Goal: Task Accomplishment & Management: Manage account settings

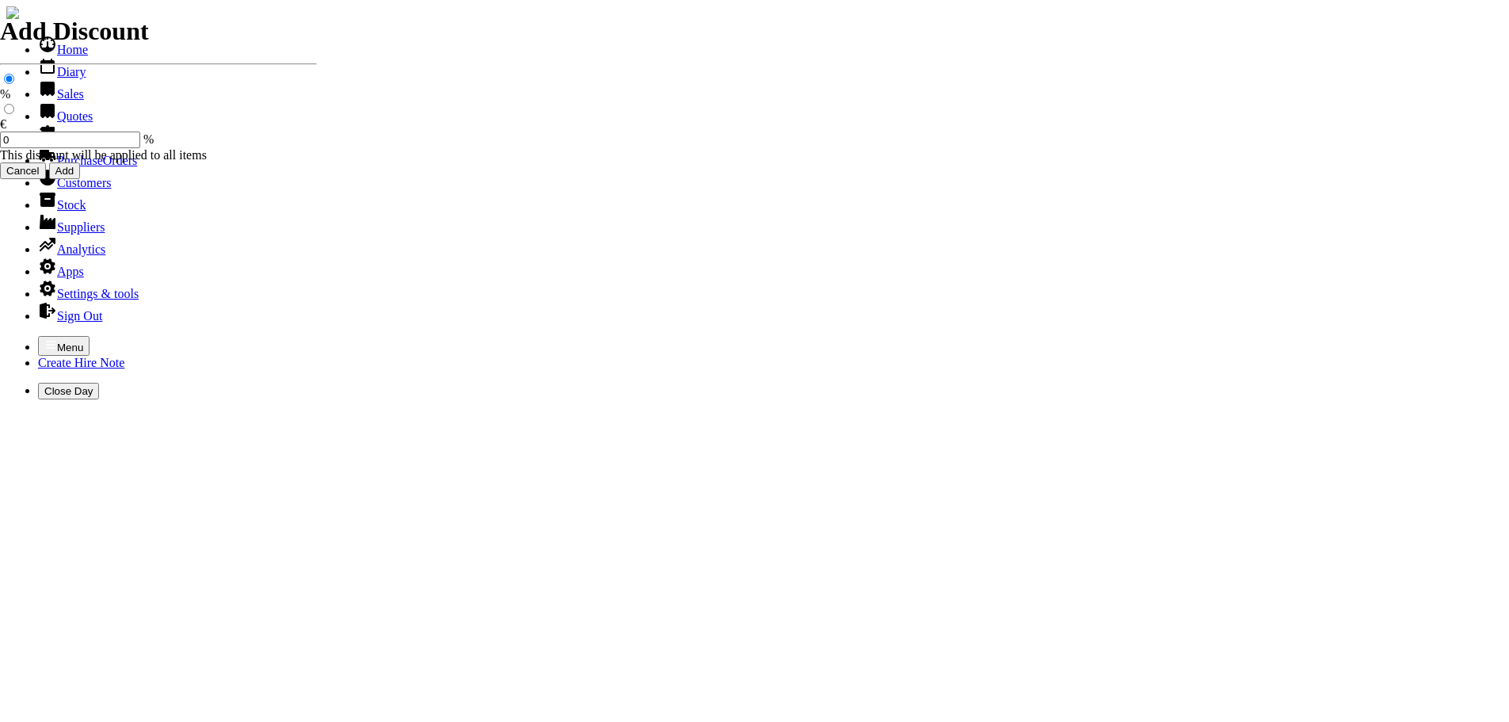
select select "HO"
click at [44, 338] on icon "button" at bounding box center [50, 344] width 13 height 13
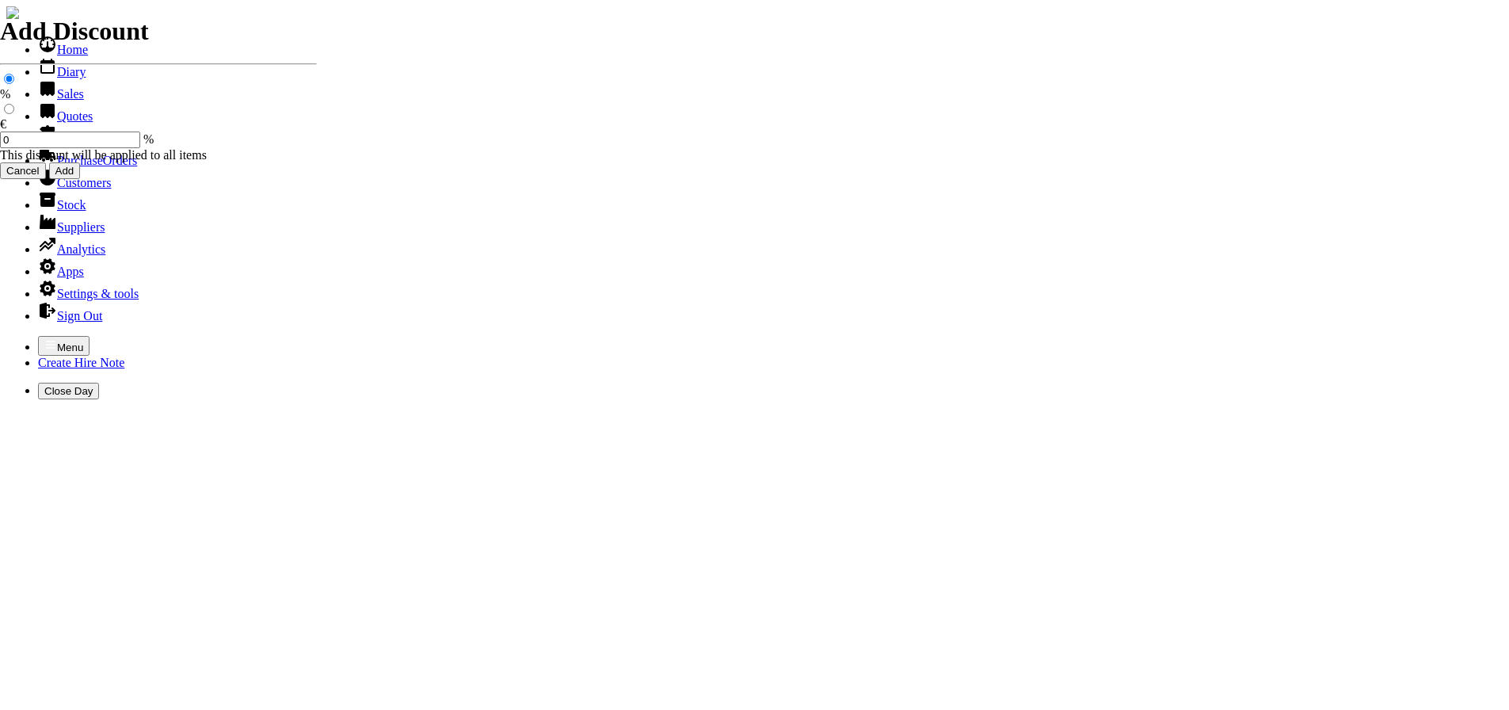
click at [59, 101] on link "Sales" at bounding box center [61, 93] width 46 height 13
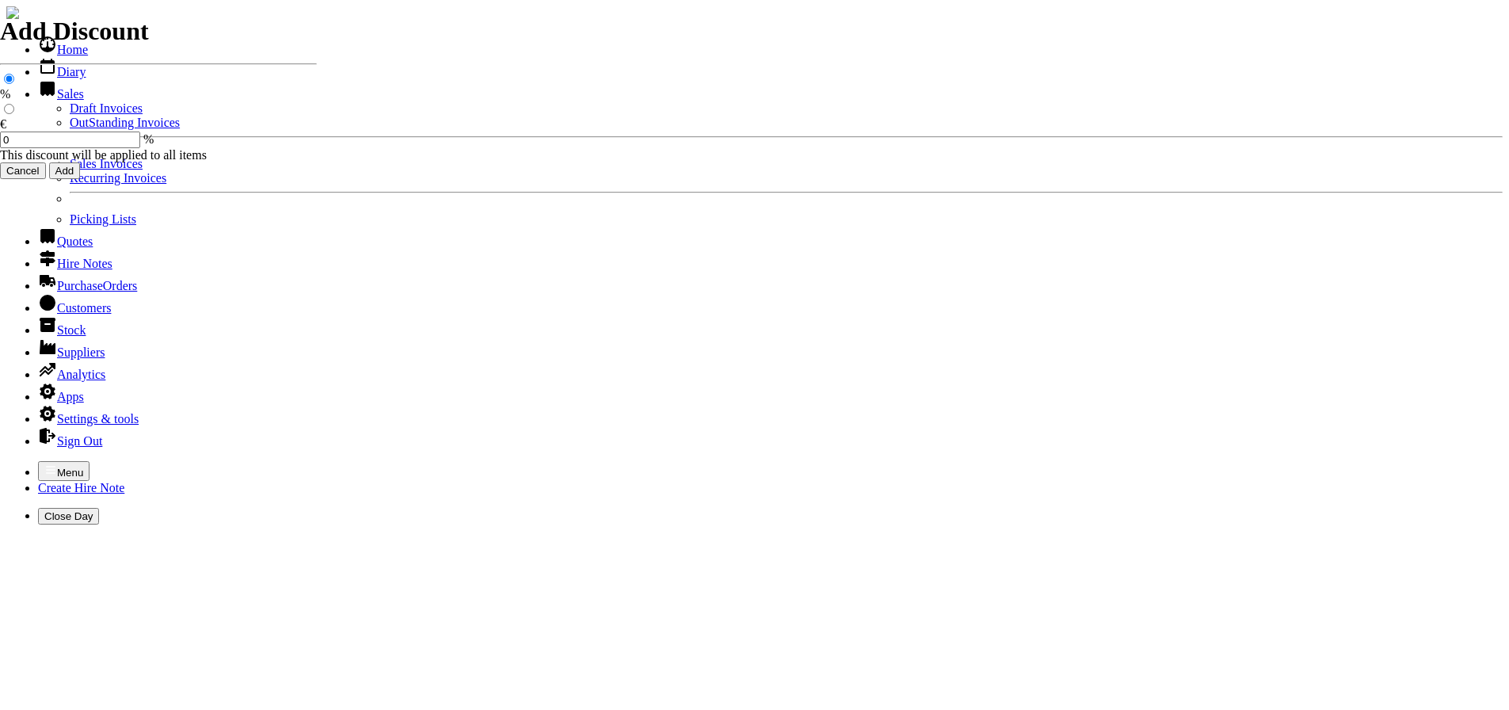
click at [70, 170] on link "Sales Invoices" at bounding box center [106, 163] width 73 height 13
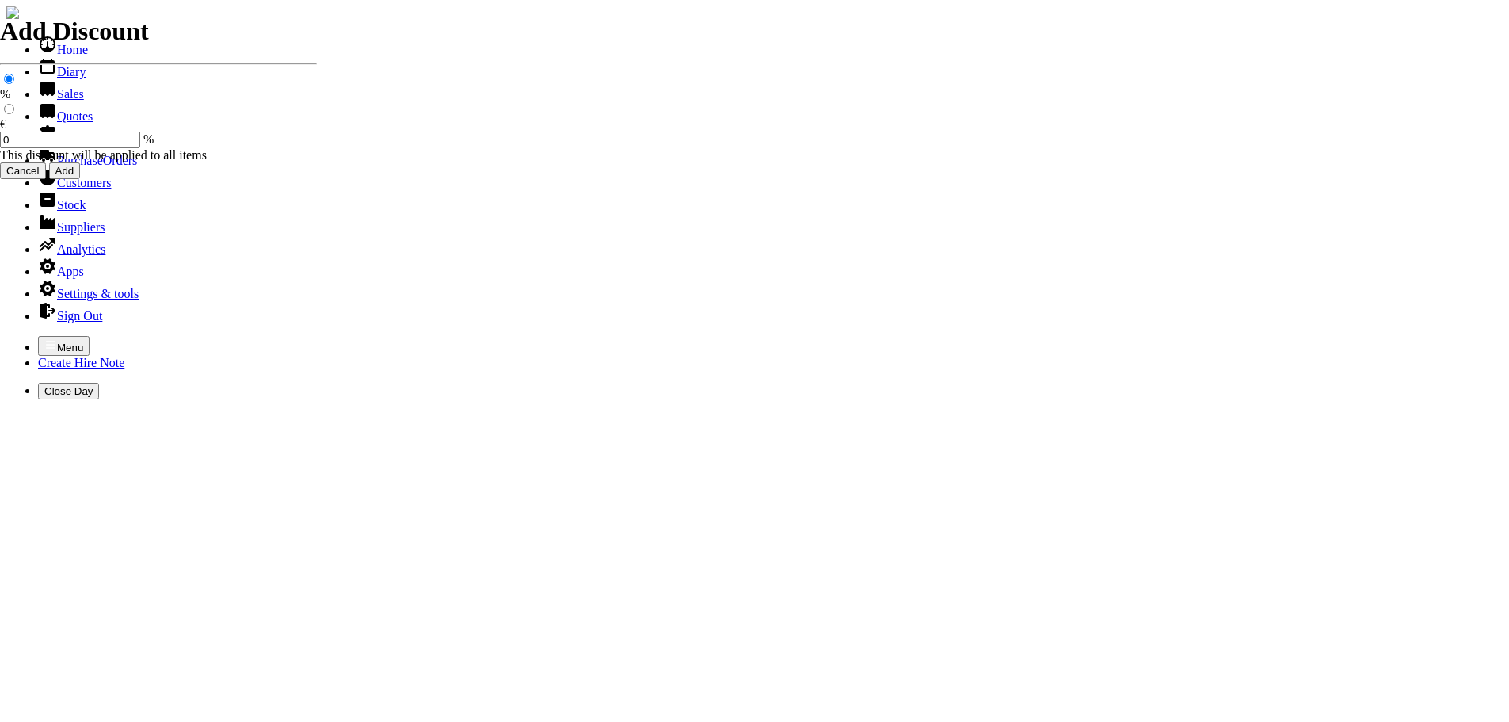
select select "HO"
type input "declan"
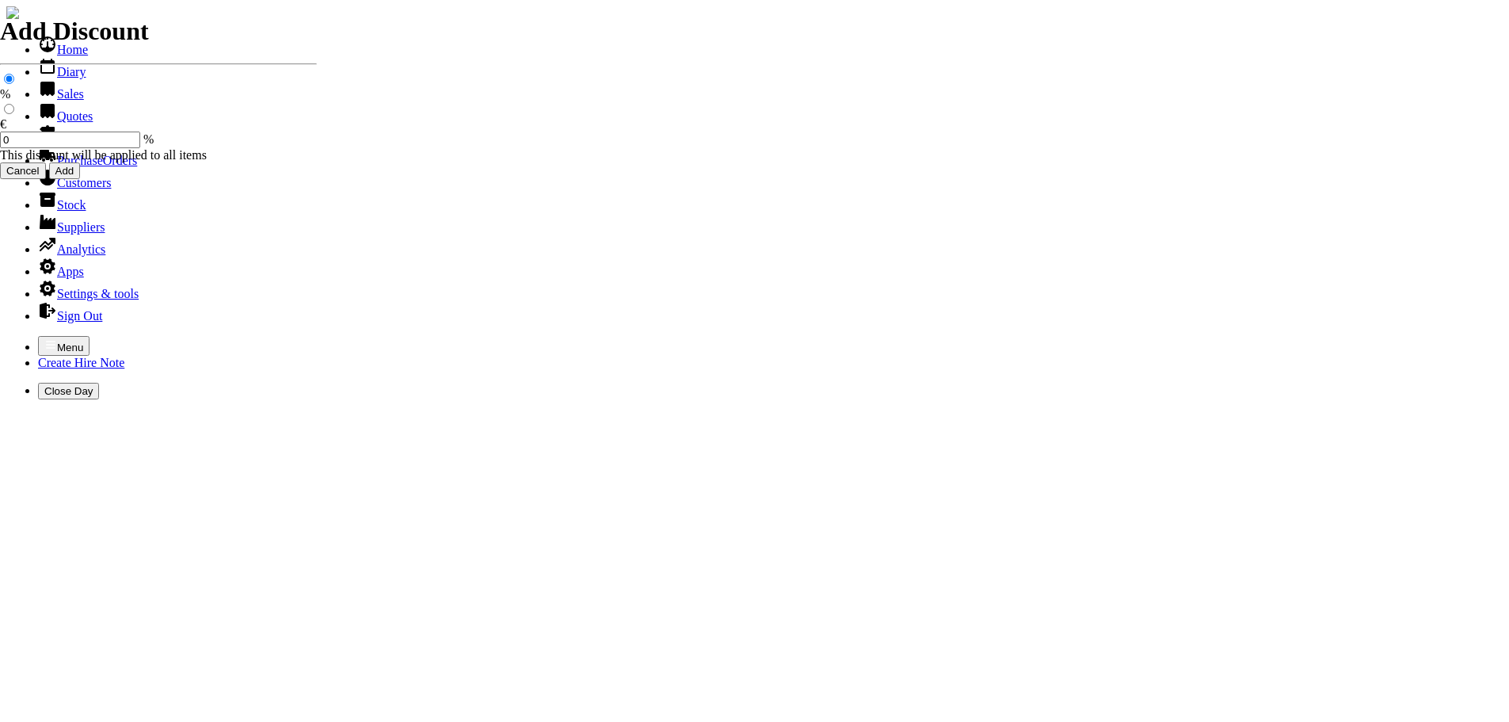
type input "tom"
type input "spurious goods"
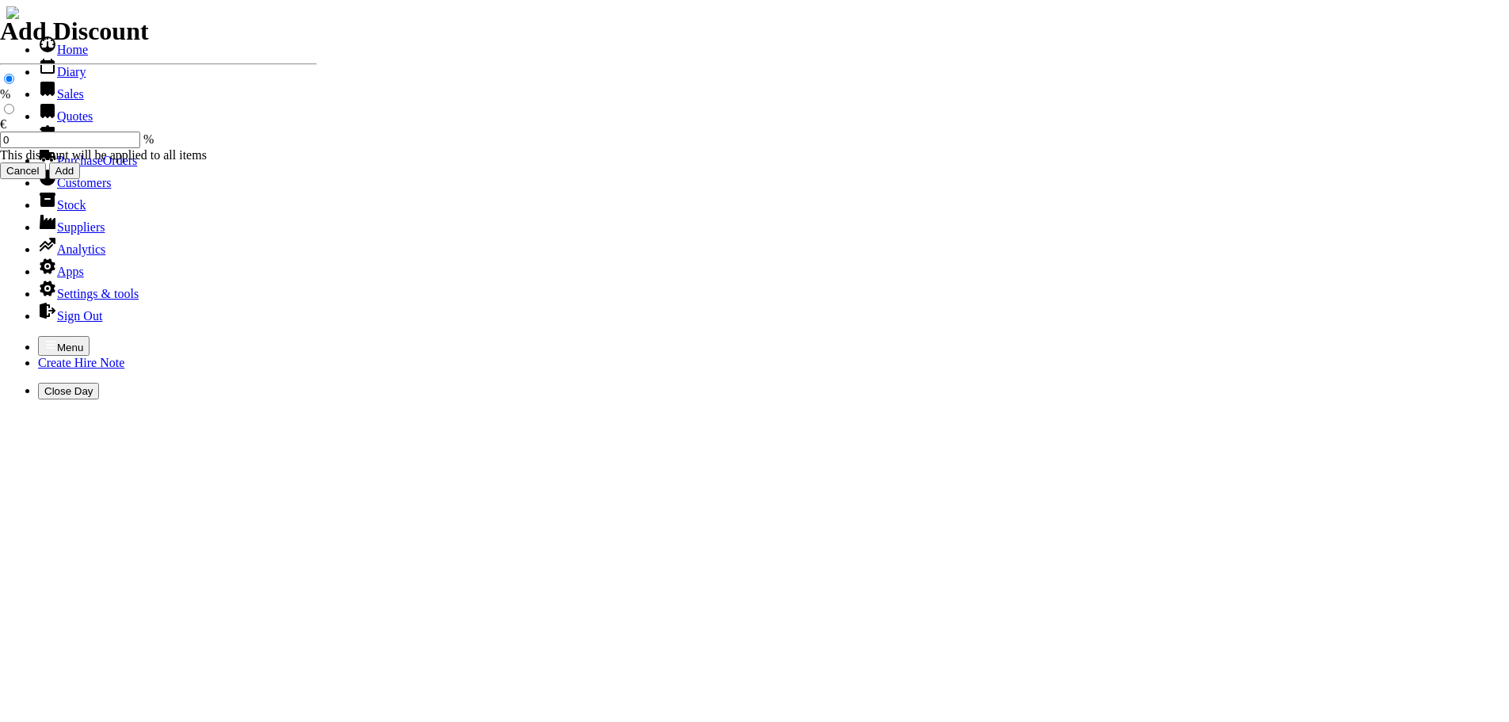
type input "s"
type input "3"
type input "3/16 CHAINSAW FILES"
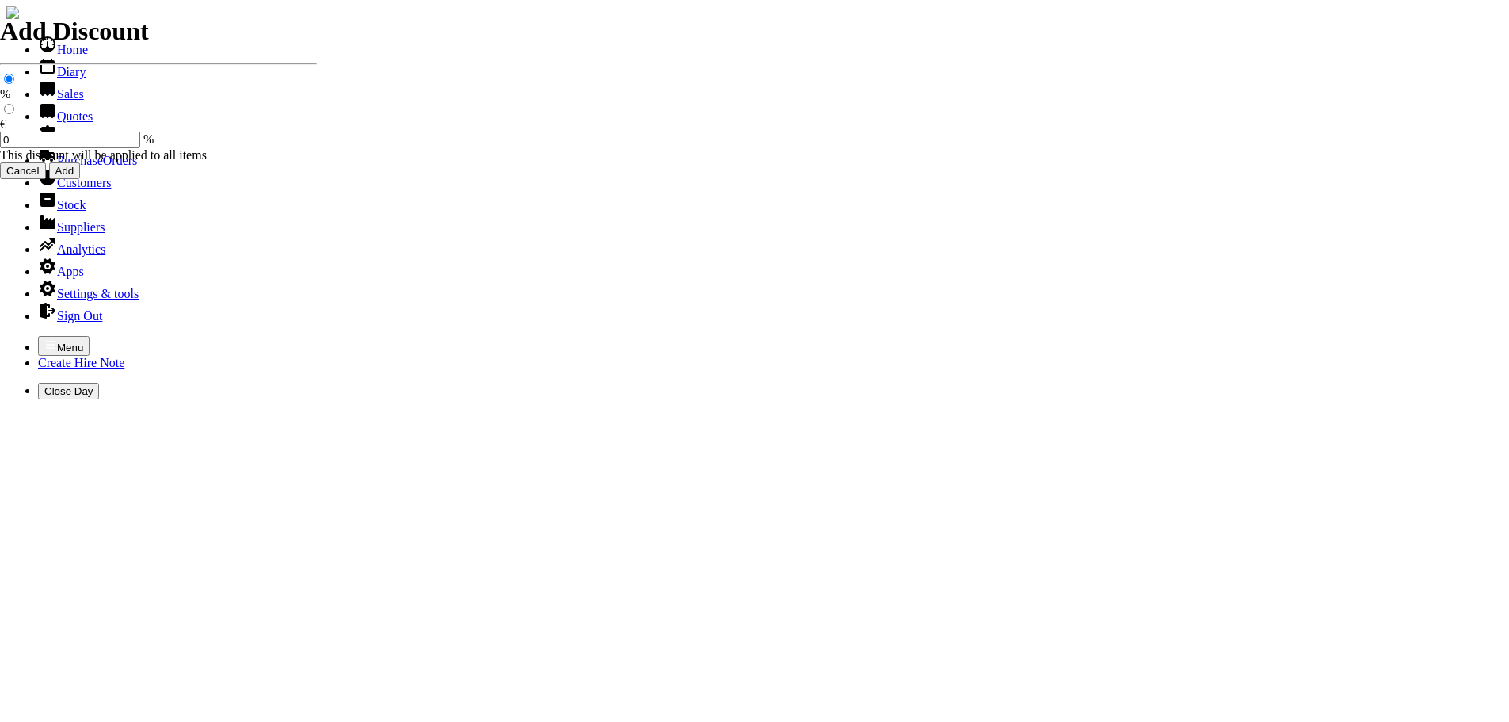
type input "3"
type input "4.00"
type input "36"
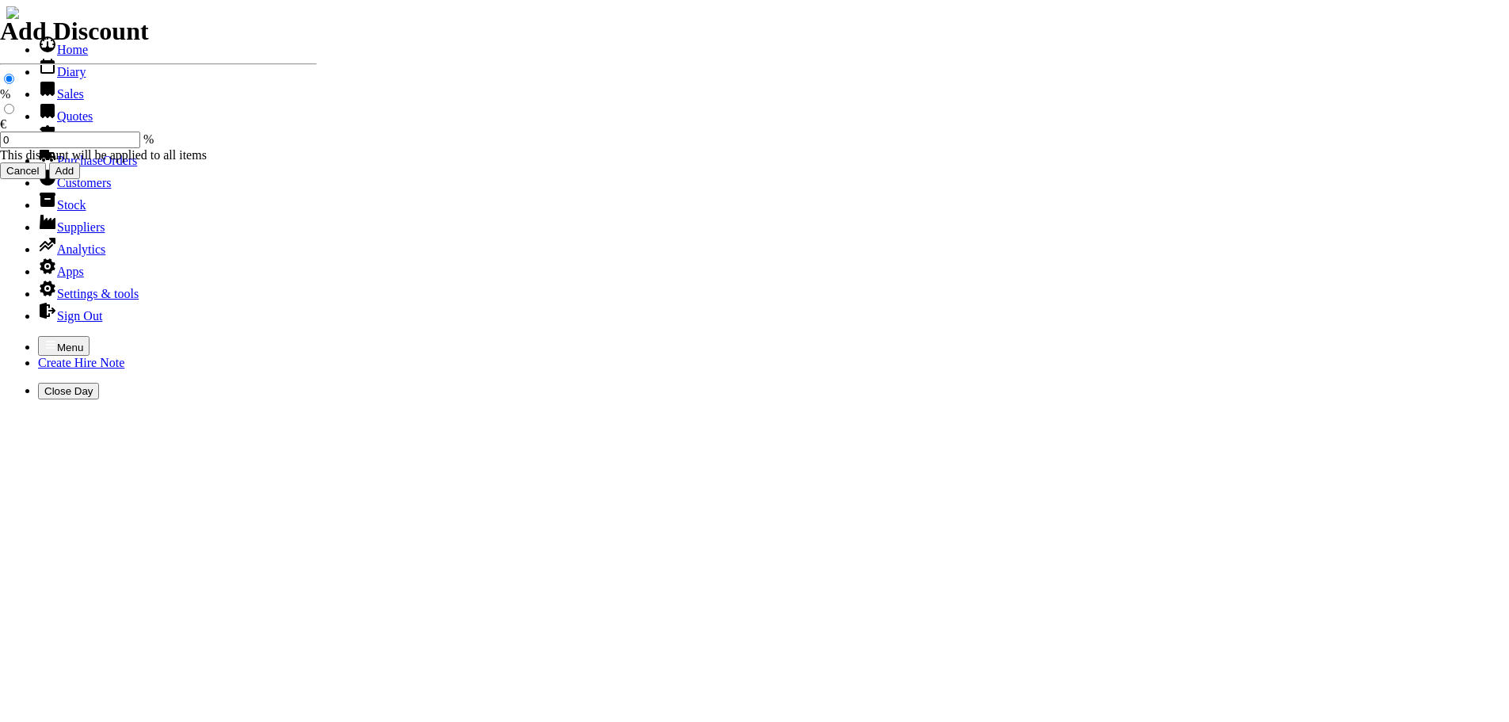
type input "3.50"
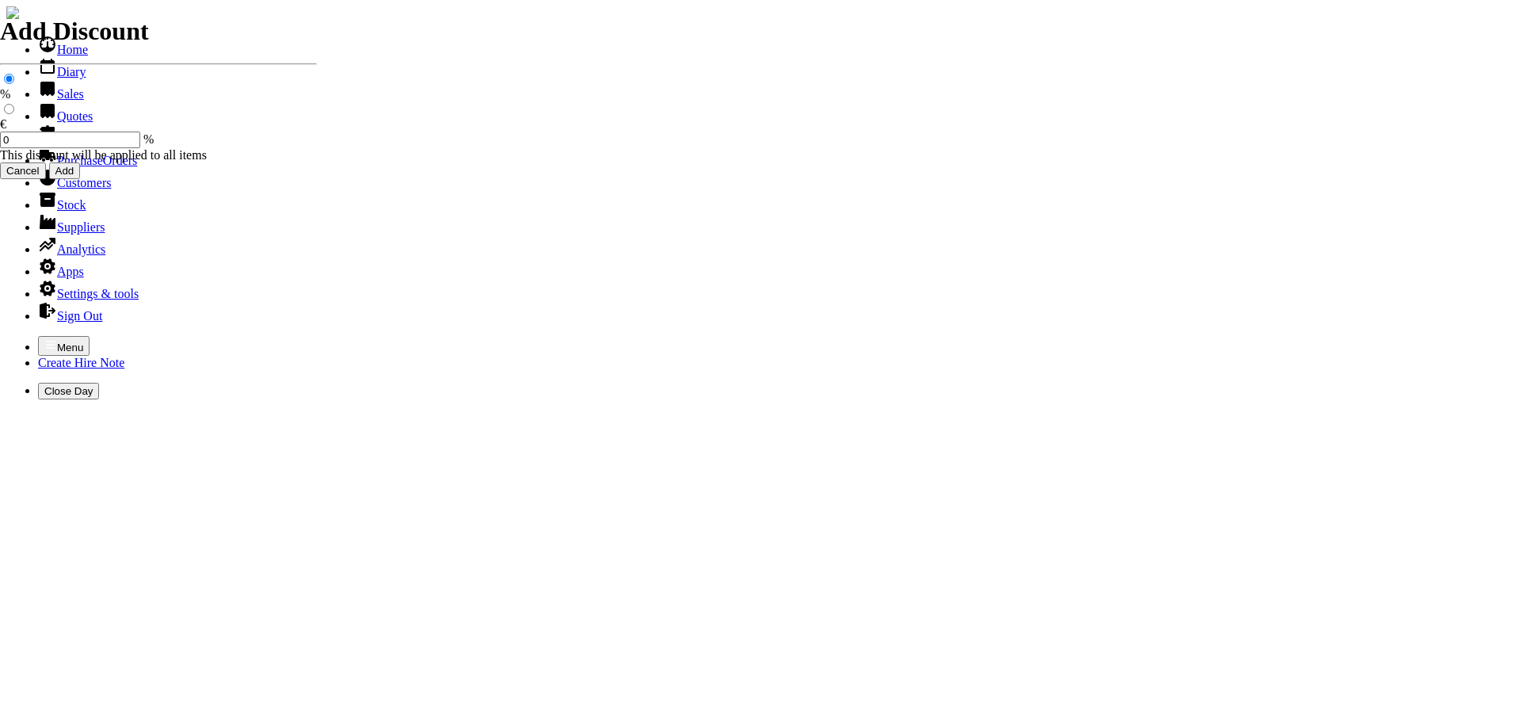
type input "101507"
type input "info@declandlandy.com"
type input "Declan Landy"
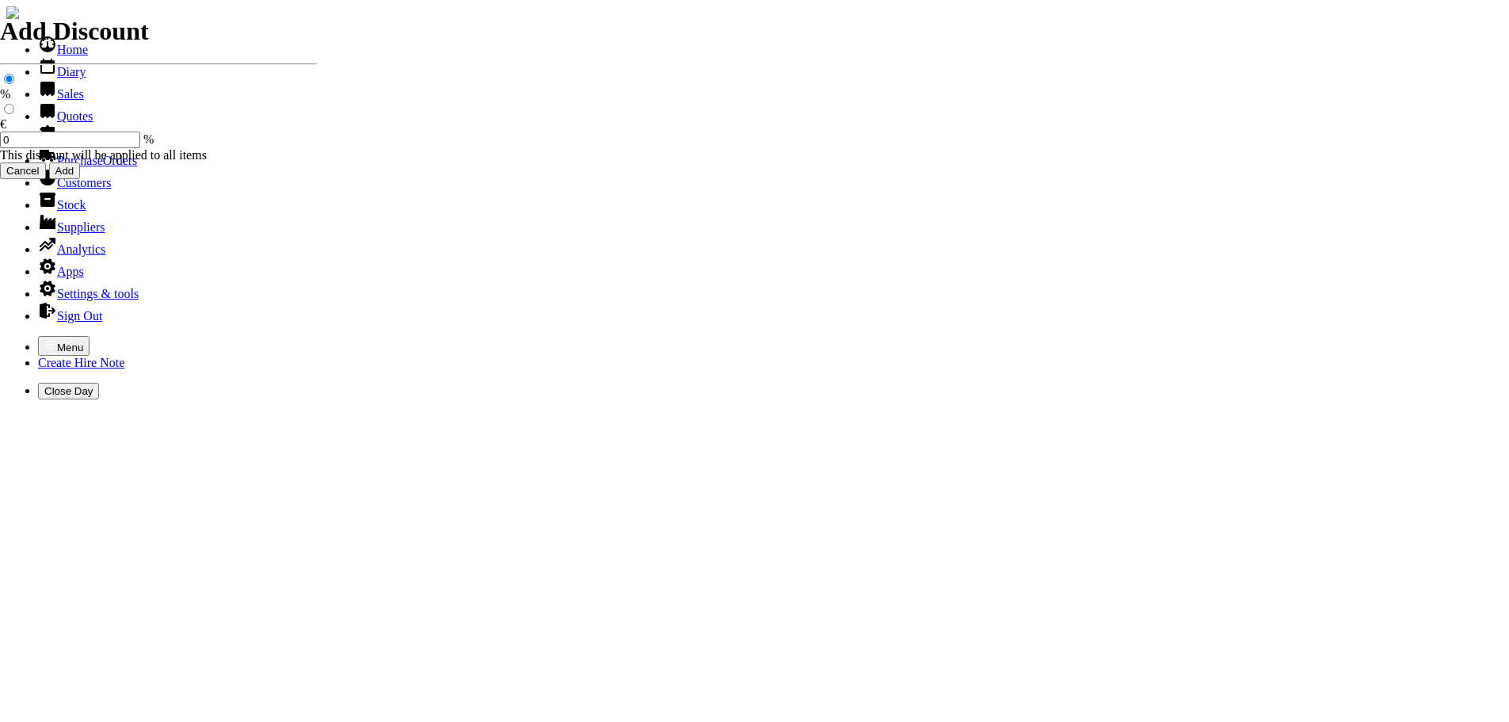
select select "HO"
click at [46, 341] on icon "button" at bounding box center [51, 344] width 10 height 7
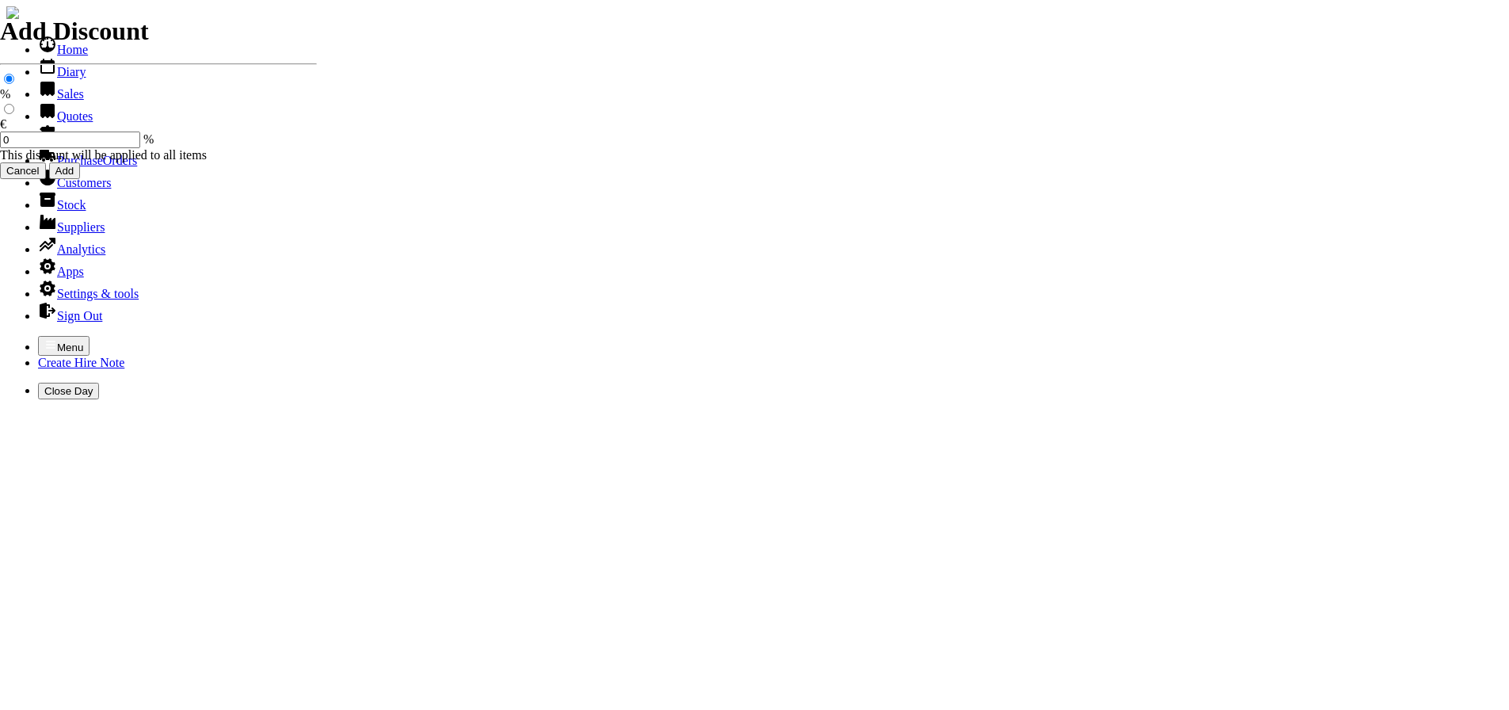
click at [64, 189] on link "Customers" at bounding box center [74, 182] width 73 height 13
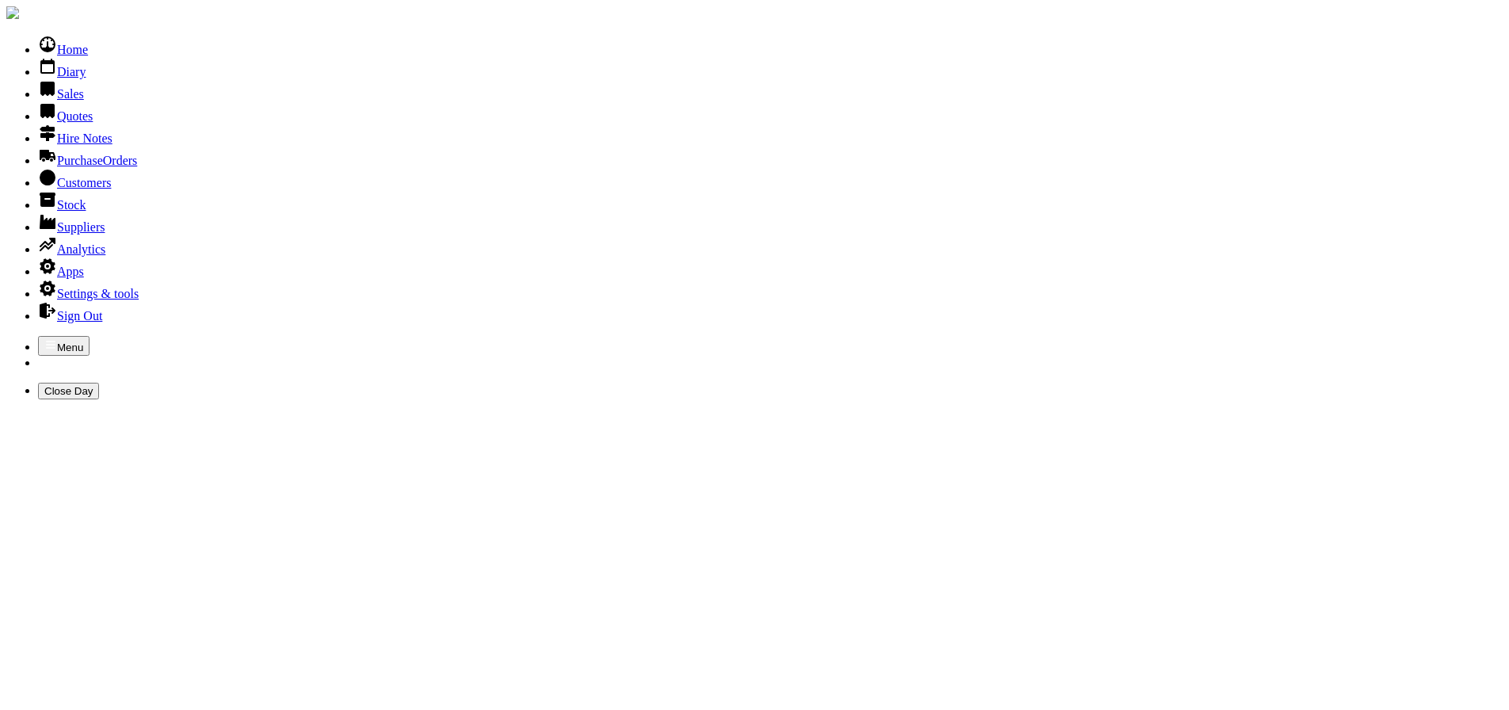
type input "L"
type input "[PERSON_NAME]"
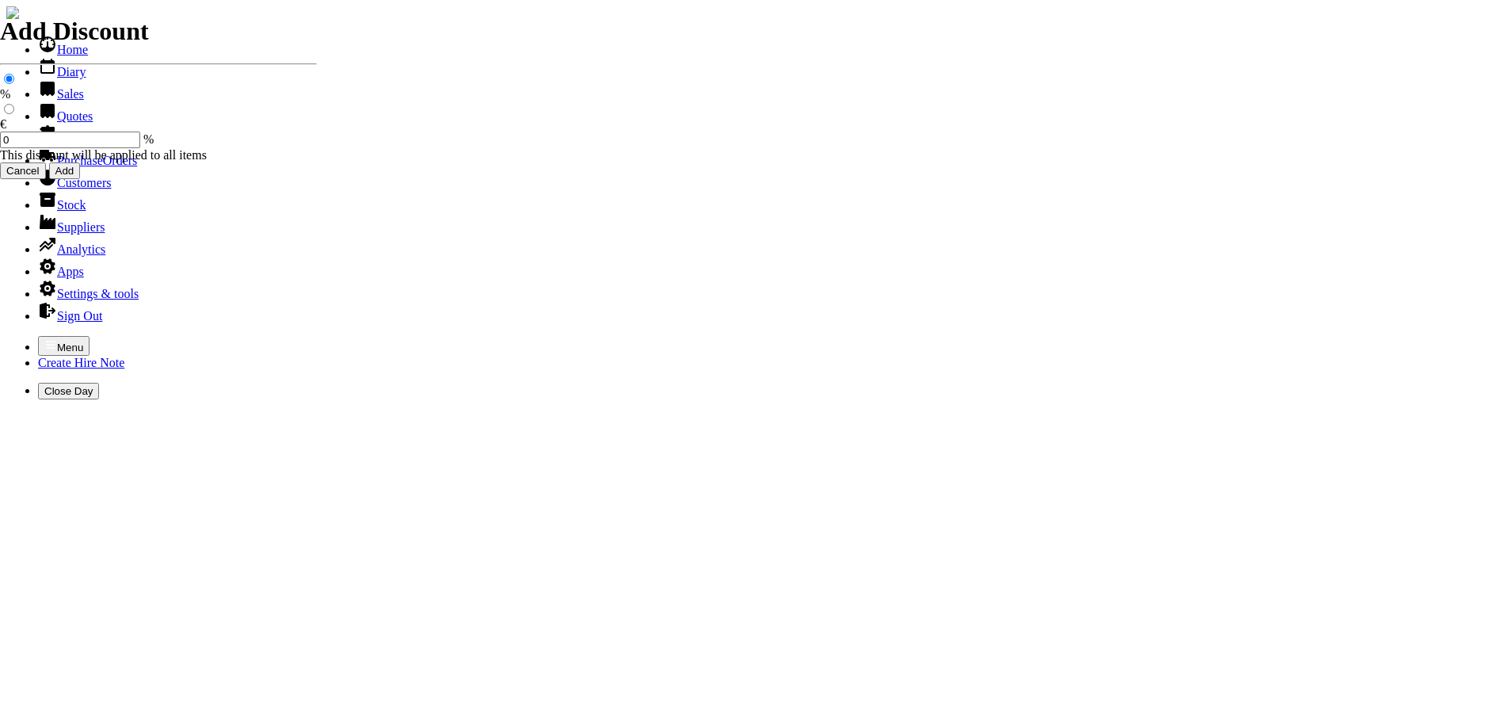
select select "HO"
select select "2"
select select "HO"
select select "2"
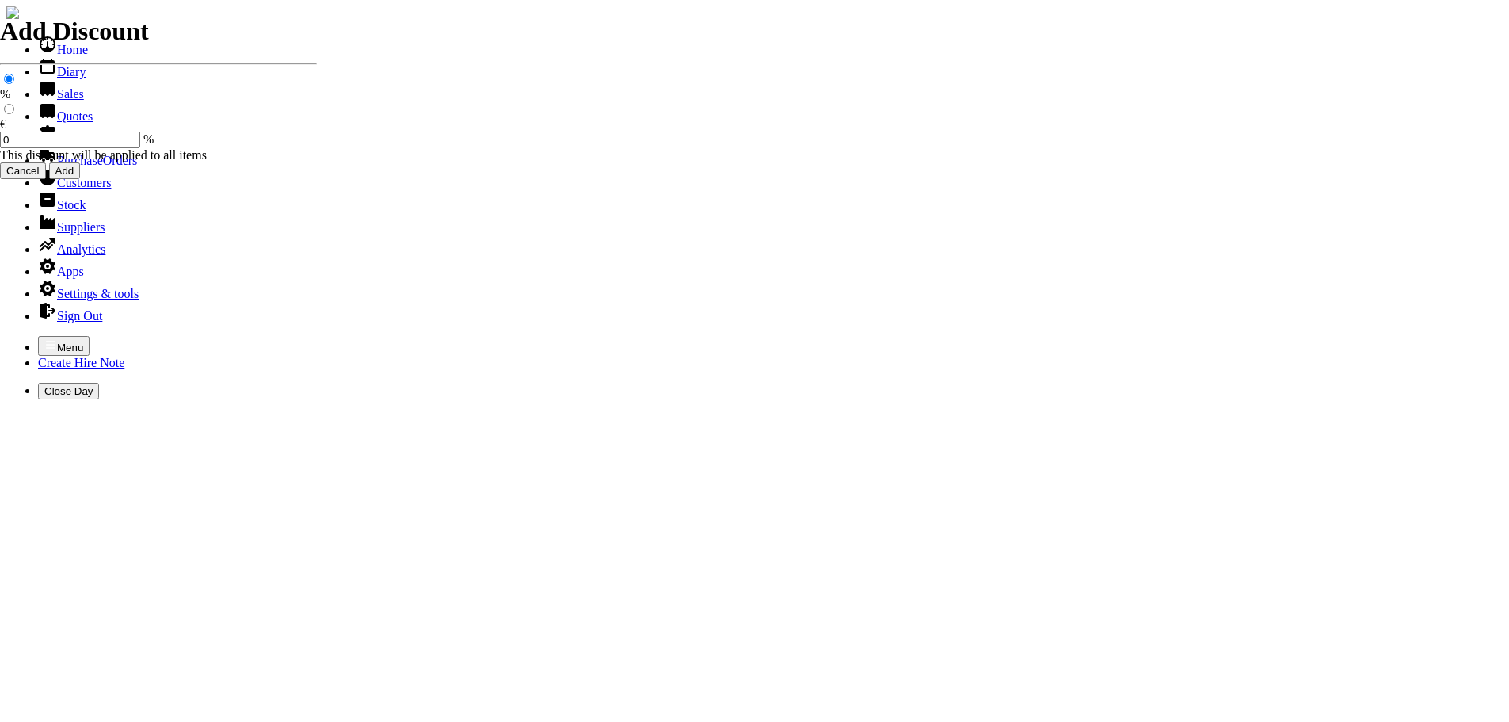
select select "3"
select select "HO"
select select "2"
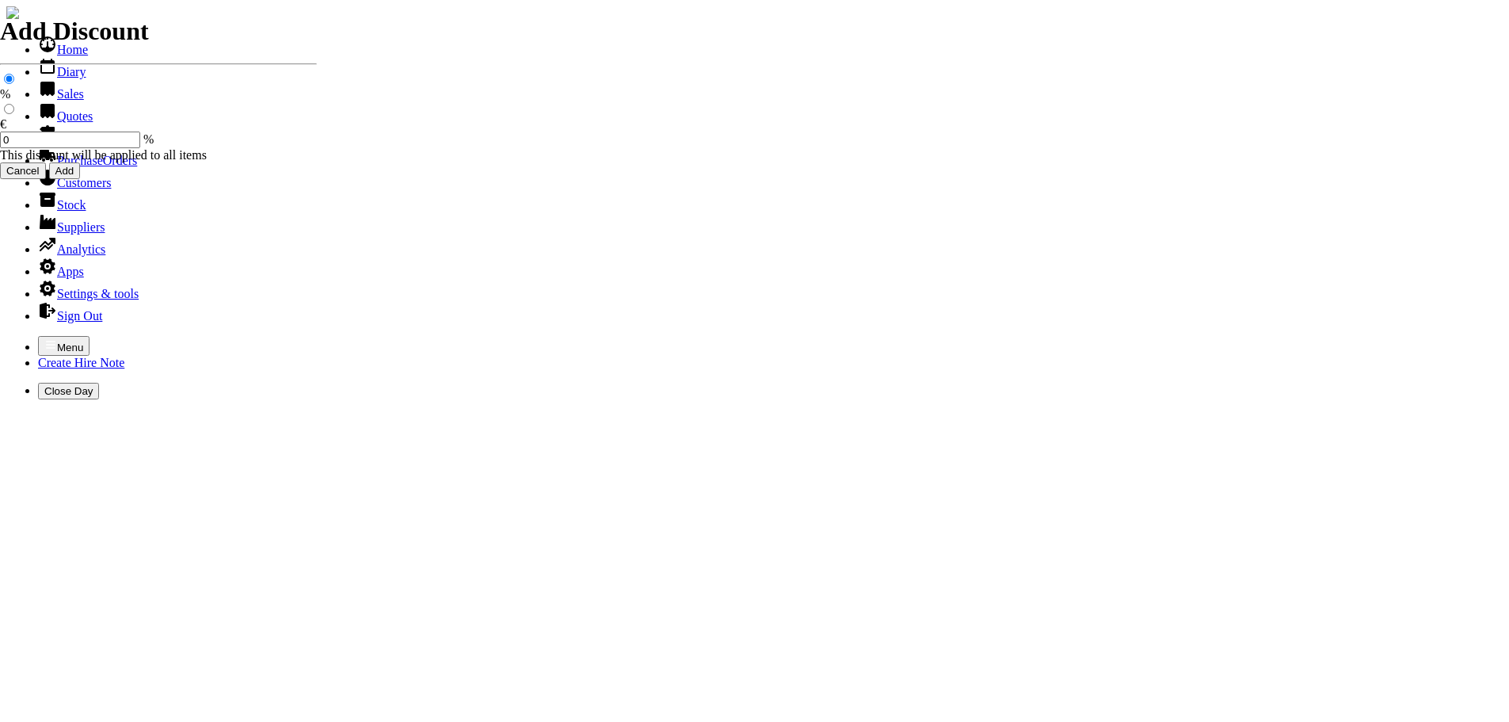
select select "3"
select select "HO"
select select "2"
